Goal: Register for event/course

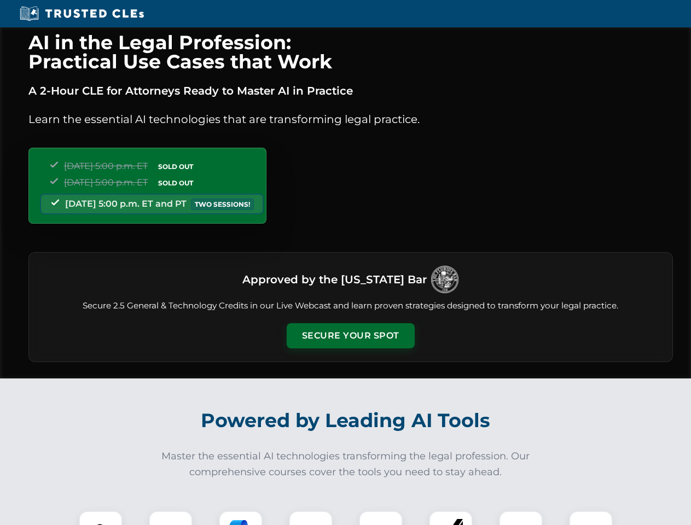
click at [350, 336] on button "Secure Your Spot" at bounding box center [351, 335] width 128 height 25
click at [101, 518] on img at bounding box center [101, 533] width 32 height 32
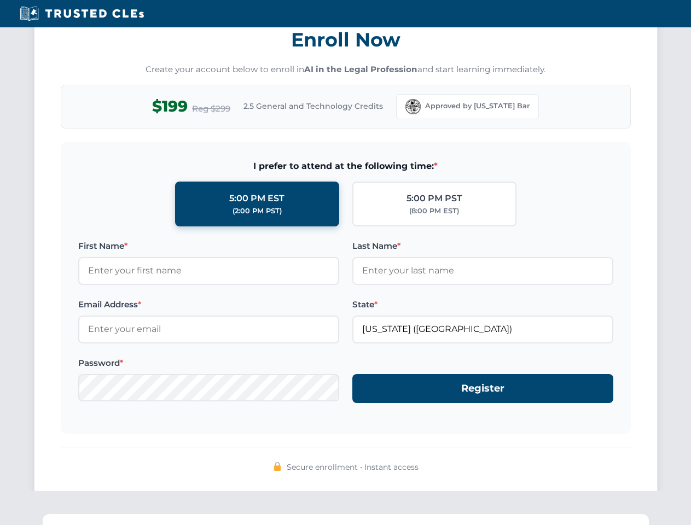
scroll to position [1074, 0]
